Goal: Transaction & Acquisition: Purchase product/service

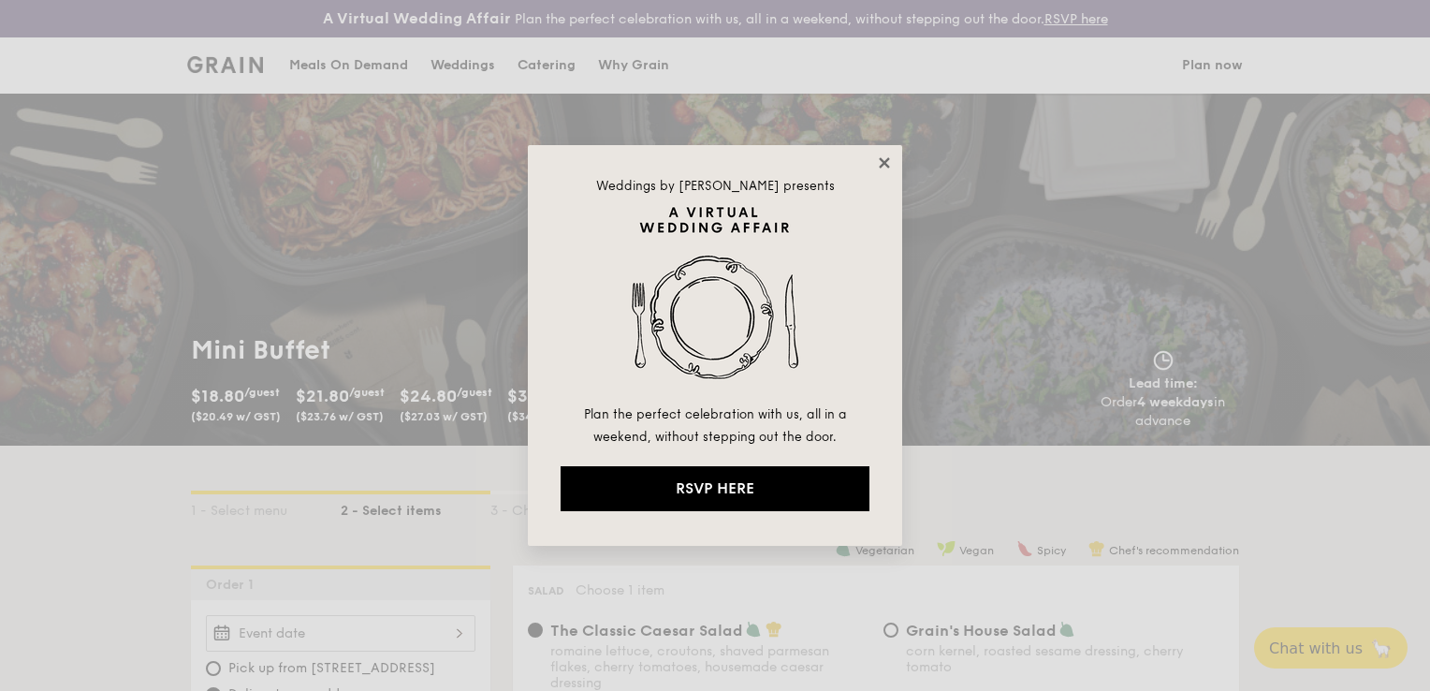
click at [889, 161] on icon at bounding box center [884, 162] width 17 height 17
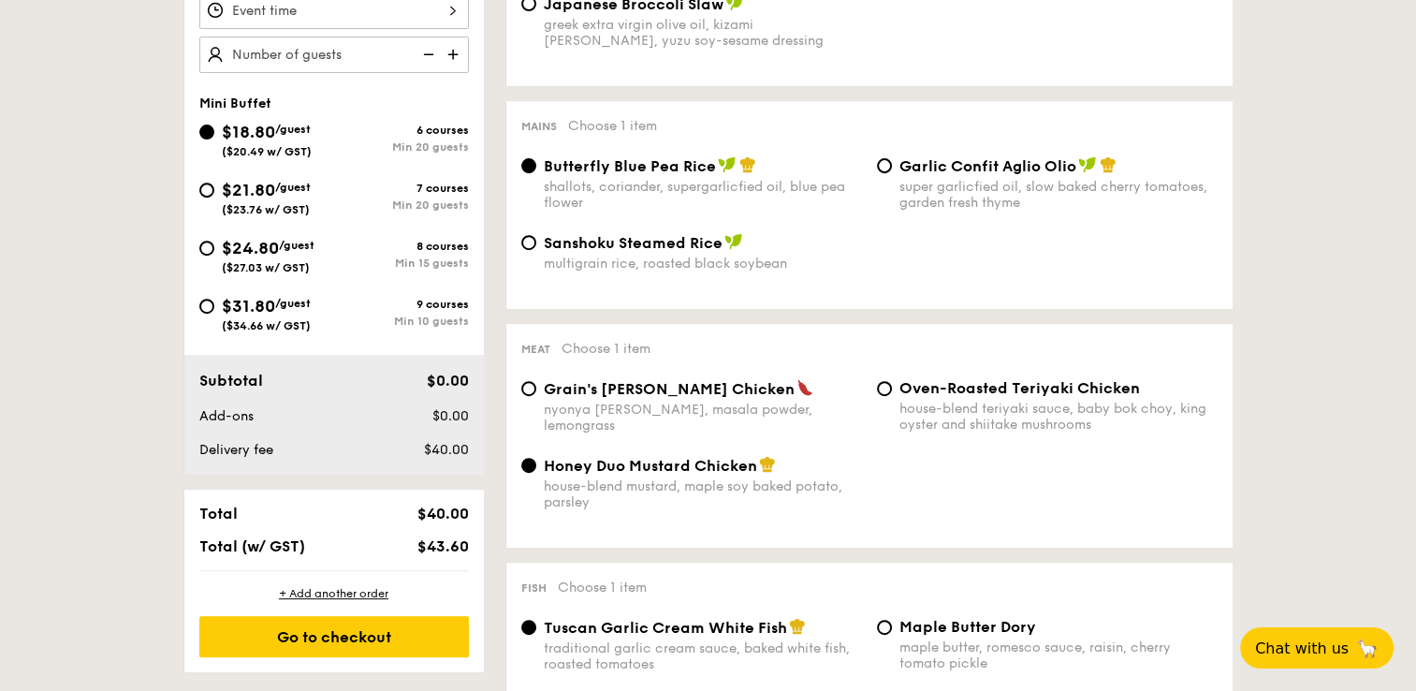
scroll to position [749, 0]
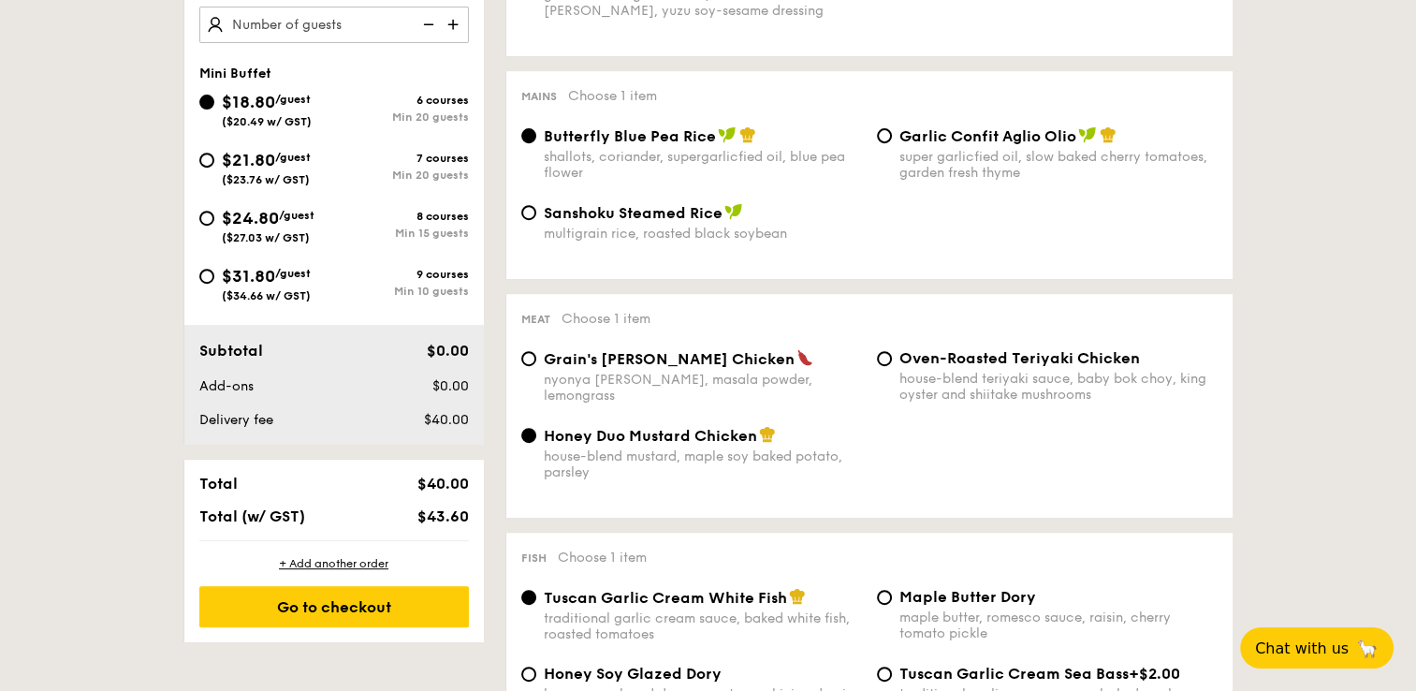
click at [303, 162] on span "/guest" at bounding box center [293, 157] width 36 height 13
click at [214, 162] on input "$21.80 /guest ($23.76 w/ GST) 7 courses Min 20 guests" at bounding box center [206, 160] width 15 height 15
radio input "true"
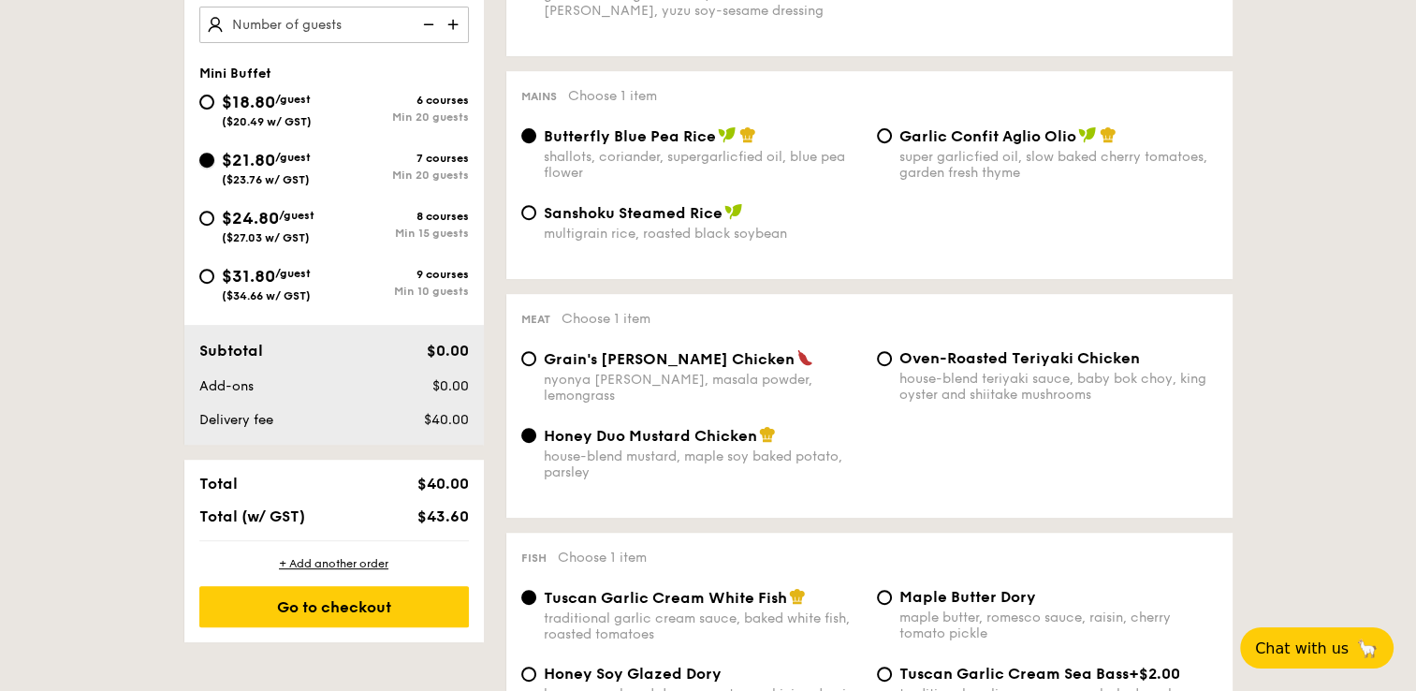
radio input "false"
radio input "true"
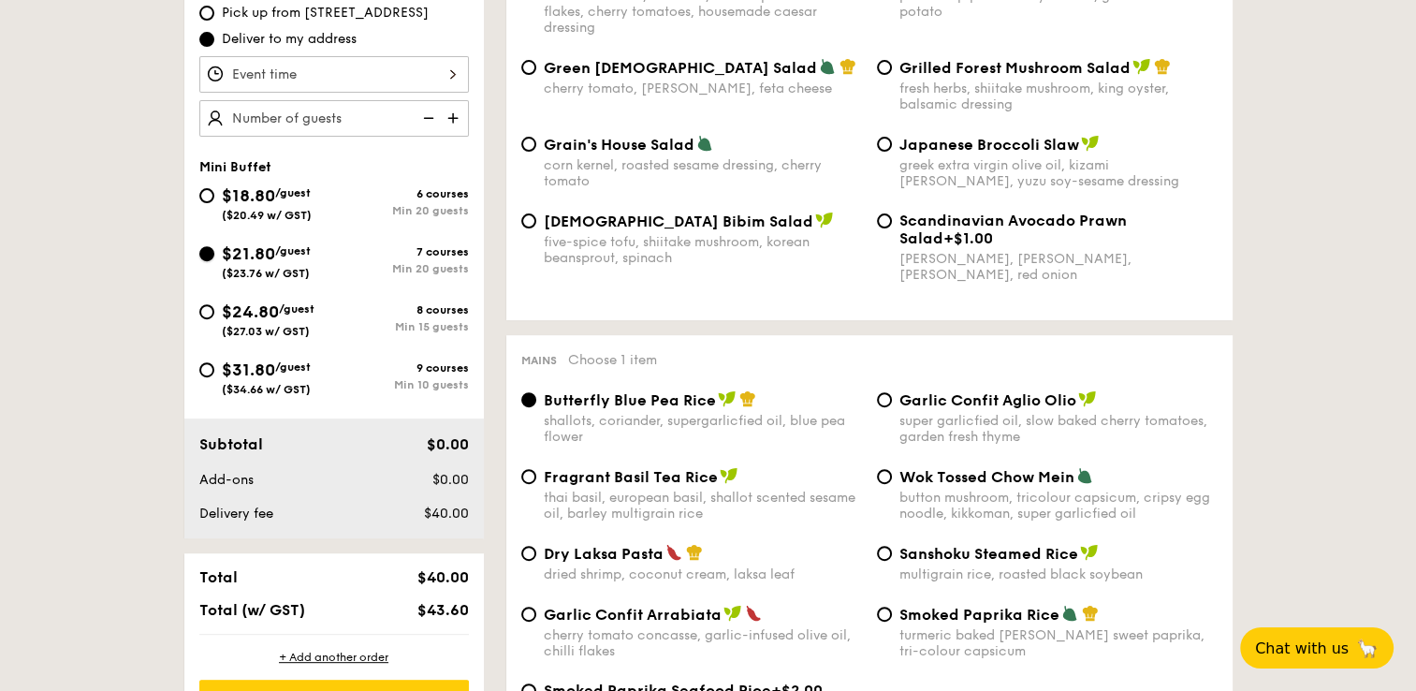
scroll to position [0, 0]
